Goal: Transaction & Acquisition: Purchase product/service

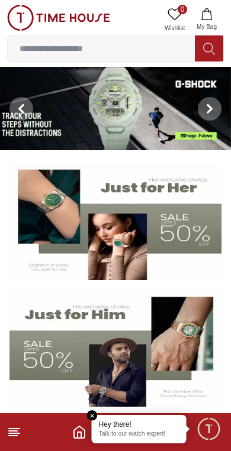
click at [78, 434] on polyline "Home" at bounding box center [80, 436] width 4 height 6
click at [91, 415] on em "Close tooltip" at bounding box center [92, 416] width 11 height 11
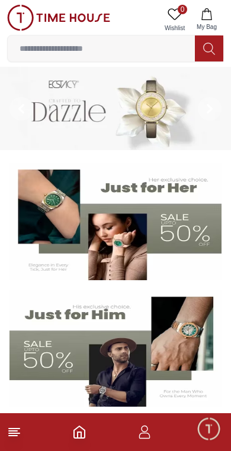
click at [131, 443] on footer at bounding box center [115, 433] width 231 height 38
click at [139, 441] on footer at bounding box center [115, 433] width 231 height 38
click at [140, 437] on icon "button" at bounding box center [144, 432] width 14 height 14
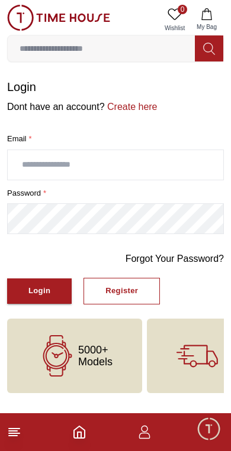
click at [139, 427] on icon "button" at bounding box center [144, 432] width 14 height 14
click at [30, 164] on input "text" at bounding box center [115, 165] width 215 height 30
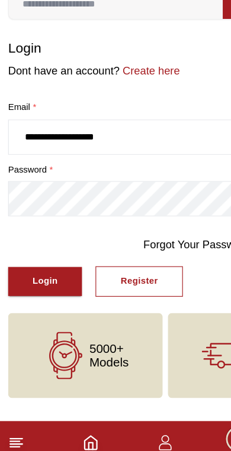
type input "**********"
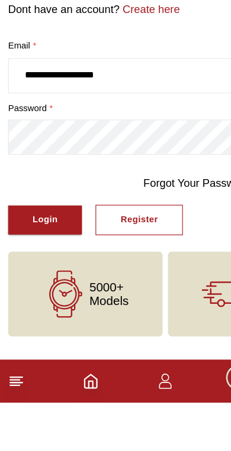
click at [30, 285] on div "Login" at bounding box center [39, 292] width 22 height 14
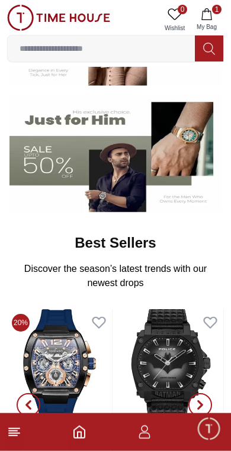
click at [52, 162] on img at bounding box center [115, 154] width 212 height 118
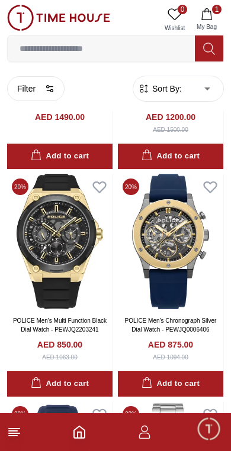
scroll to position [877, 0]
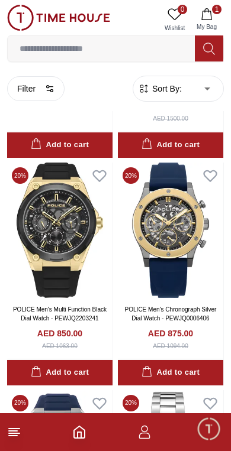
click at [209, 24] on span "My Bag" at bounding box center [207, 26] width 30 height 9
